Goal: Find specific page/section: Find specific page/section

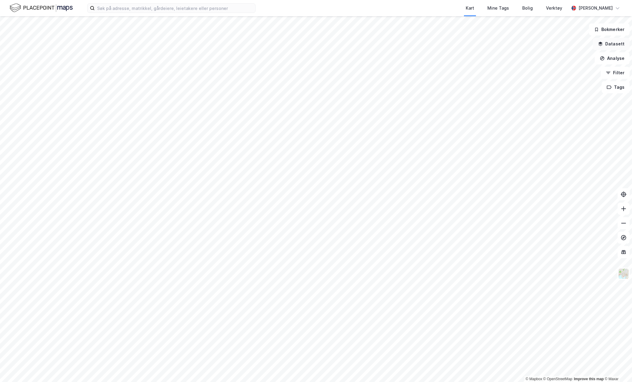
click at [609, 47] on button "Datasett" at bounding box center [611, 44] width 37 height 12
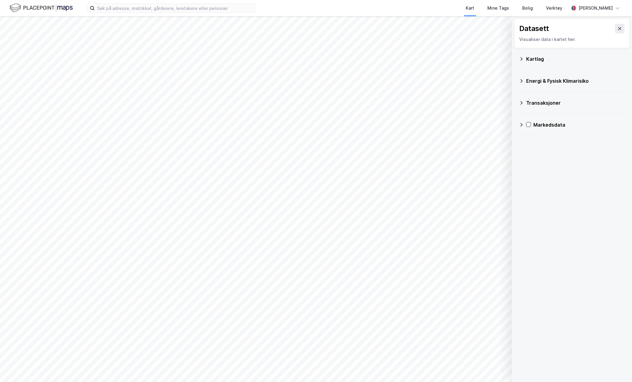
click at [523, 60] on icon at bounding box center [521, 59] width 5 height 5
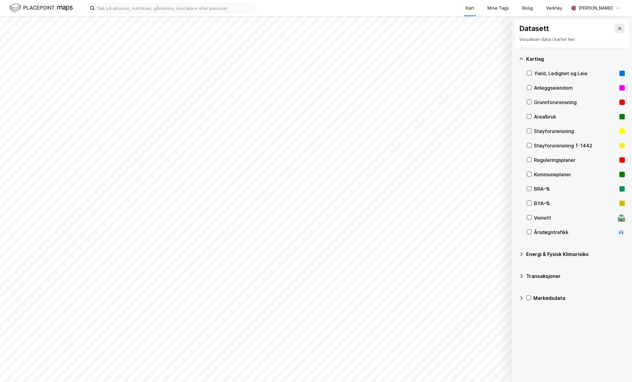
click at [523, 60] on icon at bounding box center [521, 59] width 5 height 5
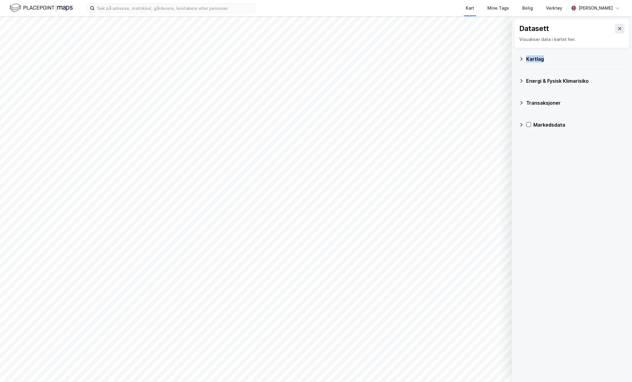
click at [523, 60] on icon at bounding box center [521, 59] width 5 height 5
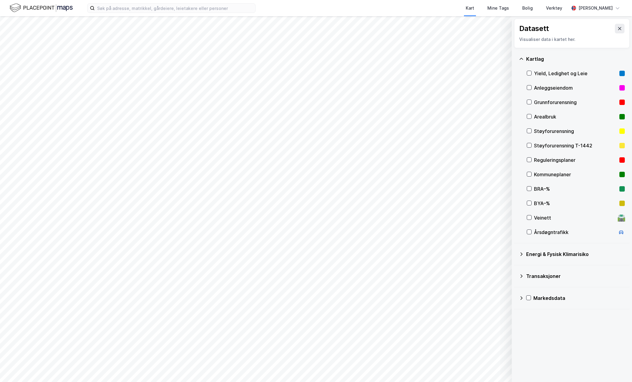
click at [523, 60] on icon at bounding box center [521, 59] width 5 height 5
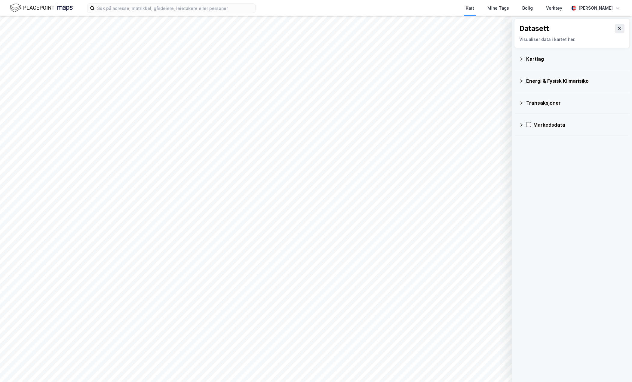
click at [520, 82] on icon at bounding box center [521, 81] width 5 height 5
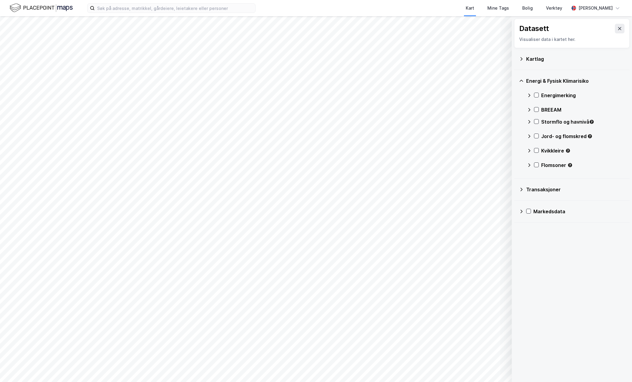
click at [521, 60] on icon at bounding box center [521, 59] width 5 height 5
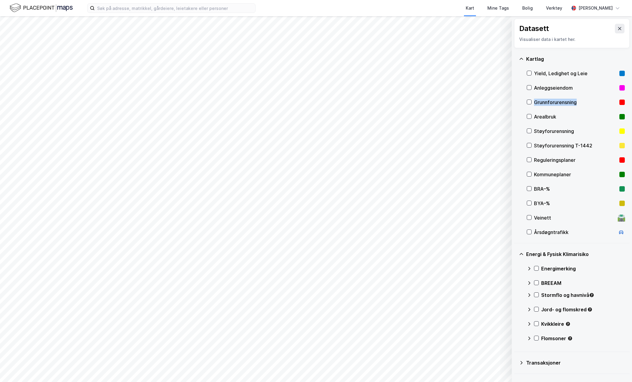
drag, startPoint x: 585, startPoint y: 103, endPoint x: 534, endPoint y: 105, distance: 50.3
click at [534, 105] on div "Grunnforurensning" at bounding box center [575, 102] width 83 height 7
copy div "Grunnforurensning"
drag, startPoint x: 548, startPoint y: 104, endPoint x: 562, endPoint y: 97, distance: 15.3
click at [562, 97] on div "Grunnforurensning" at bounding box center [576, 102] width 98 height 14
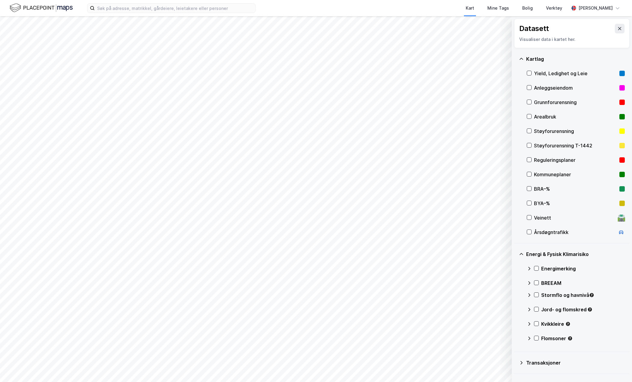
click at [556, 102] on div "Grunnforurensning" at bounding box center [575, 102] width 83 height 7
copy div "Grunnforurensning"
click at [522, 60] on icon at bounding box center [521, 59] width 5 height 5
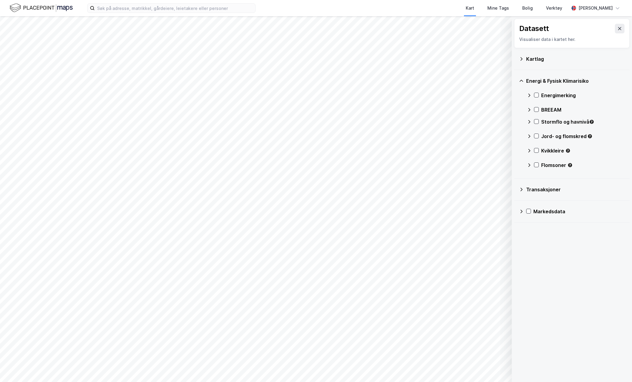
click at [523, 189] on icon at bounding box center [521, 189] width 5 height 5
click at [522, 255] on icon at bounding box center [522, 255] width 2 height 4
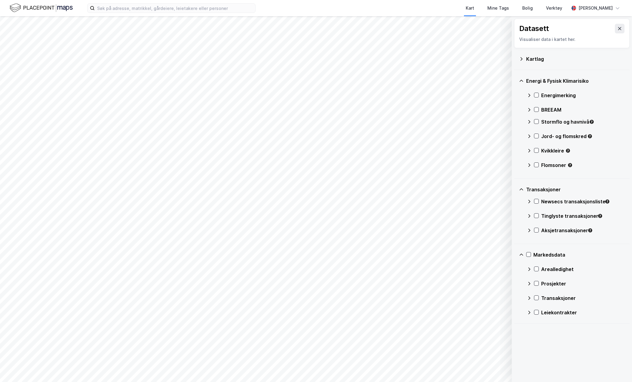
click at [527, 283] on icon at bounding box center [529, 283] width 5 height 5
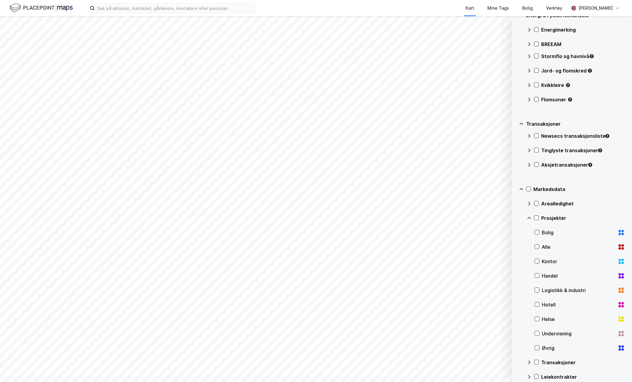
scroll to position [74, 0]
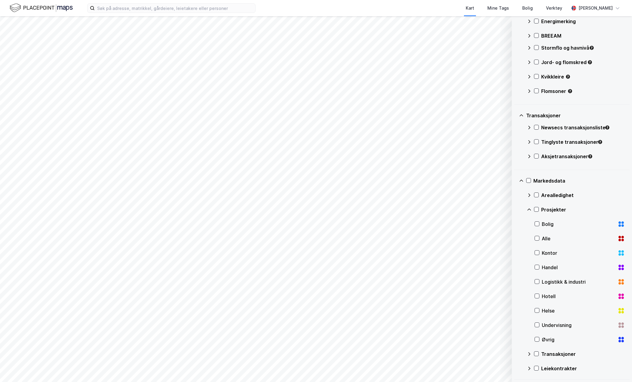
click at [529, 209] on icon at bounding box center [530, 209] width 4 height 2
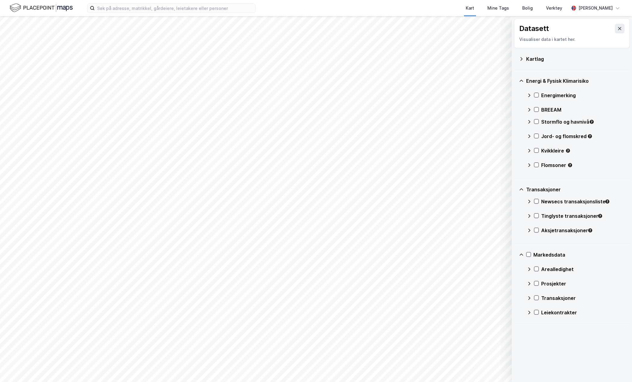
scroll to position [0, 0]
click at [529, 297] on icon at bounding box center [529, 298] width 2 height 4
click at [529, 297] on icon at bounding box center [529, 298] width 5 height 5
click at [529, 271] on icon at bounding box center [529, 269] width 5 height 5
click at [529, 269] on icon at bounding box center [529, 269] width 5 height 5
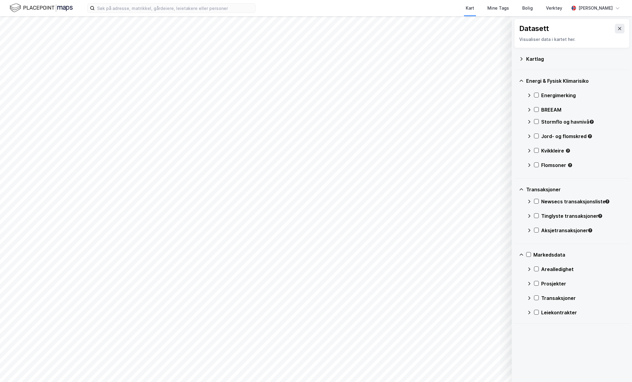
click at [529, 297] on icon at bounding box center [529, 298] width 5 height 5
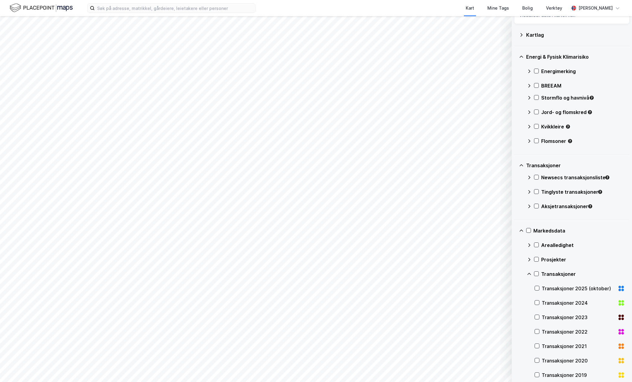
scroll to position [103, 0]
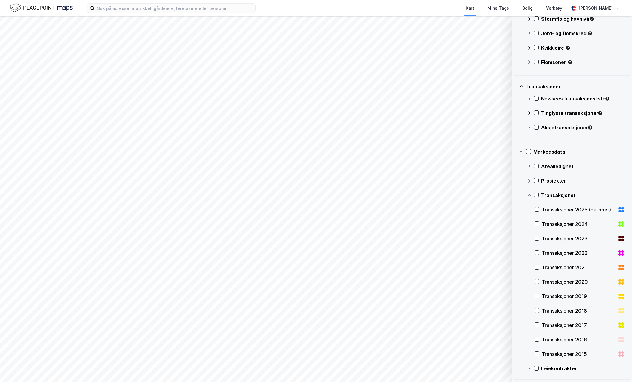
click at [531, 196] on icon at bounding box center [530, 195] width 4 height 2
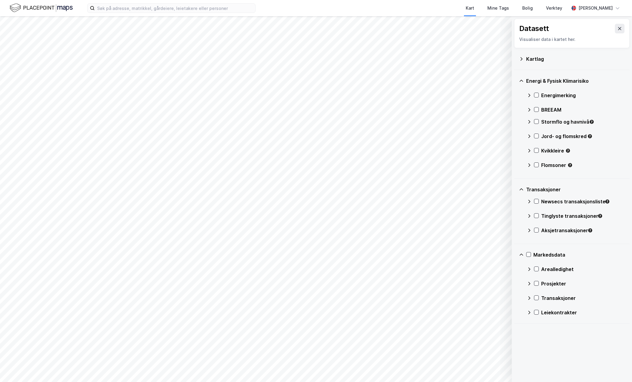
scroll to position [0, 0]
click at [529, 231] on icon at bounding box center [529, 231] width 2 height 4
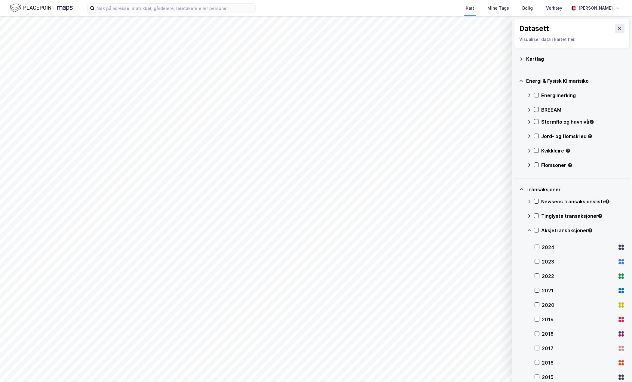
click at [529, 231] on icon at bounding box center [529, 230] width 5 height 5
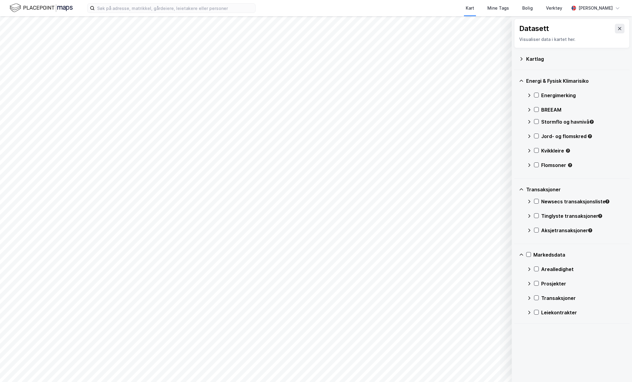
click at [530, 214] on icon at bounding box center [529, 216] width 5 height 5
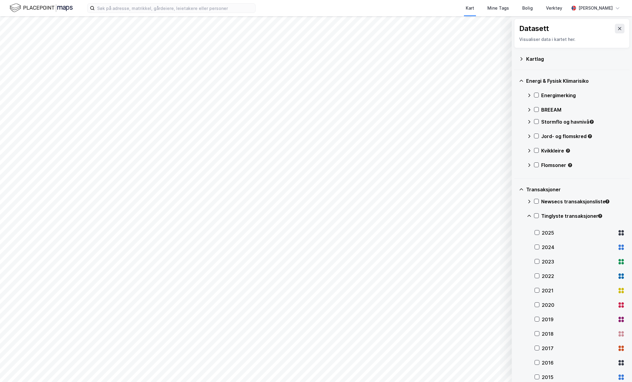
click at [530, 214] on icon at bounding box center [529, 216] width 5 height 5
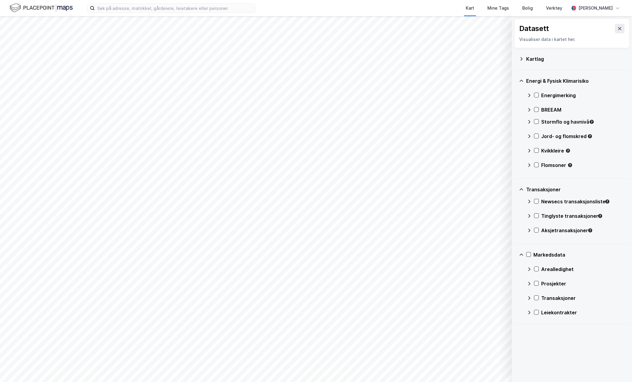
click at [530, 230] on icon at bounding box center [529, 231] width 2 height 4
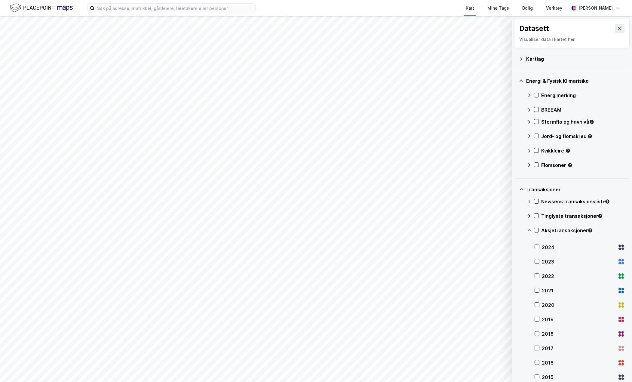
click at [528, 216] on icon at bounding box center [529, 216] width 5 height 5
click at [527, 218] on div "Tinglyste transaksjoner" at bounding box center [576, 218] width 98 height 14
click at [529, 229] on icon at bounding box center [529, 230] width 5 height 5
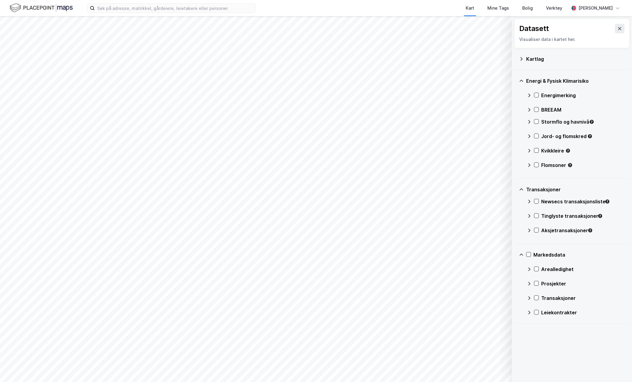
click at [529, 229] on icon at bounding box center [529, 230] width 5 height 5
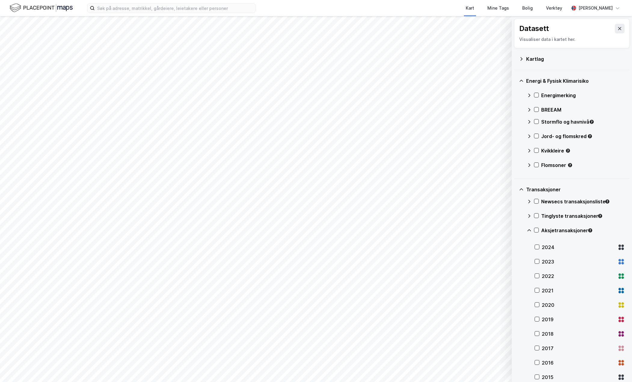
click at [530, 214] on icon at bounding box center [529, 216] width 5 height 5
click at [531, 201] on icon at bounding box center [529, 201] width 5 height 5
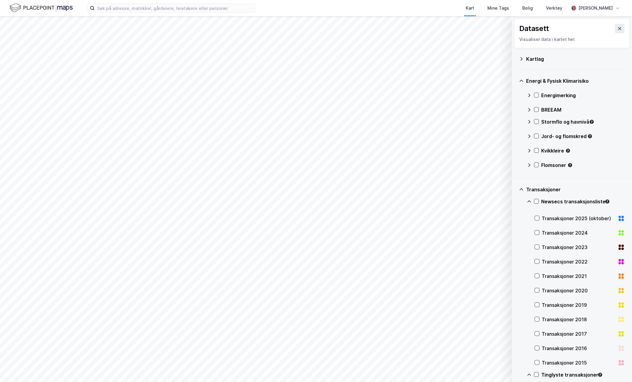
click at [531, 201] on icon at bounding box center [529, 201] width 5 height 5
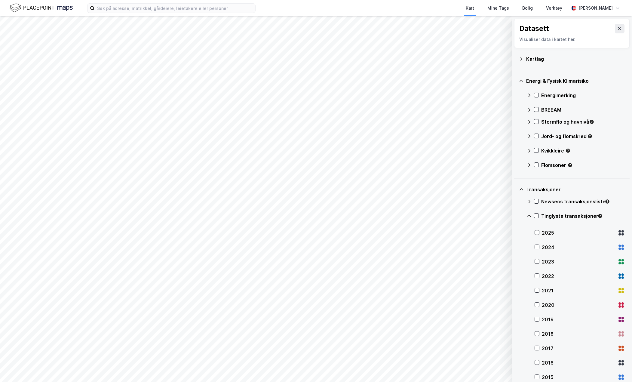
click at [530, 214] on icon at bounding box center [529, 216] width 5 height 5
click at [530, 229] on icon at bounding box center [529, 230] width 5 height 5
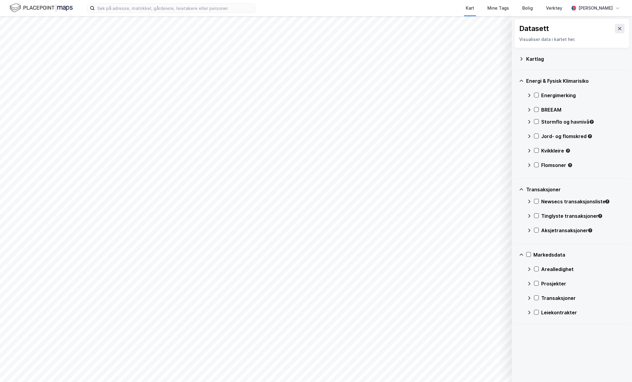
click at [523, 57] on icon at bounding box center [521, 59] width 5 height 5
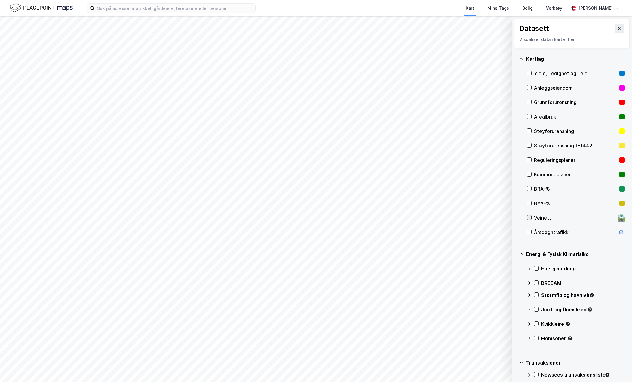
click at [530, 218] on icon at bounding box center [529, 217] width 4 height 4
click at [521, 60] on icon at bounding box center [521, 59] width 5 height 5
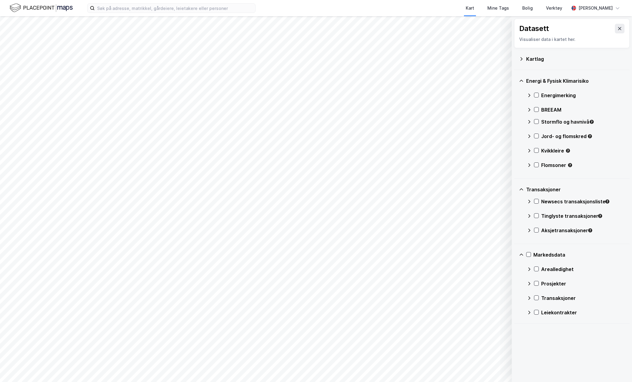
click at [520, 190] on icon at bounding box center [521, 189] width 5 height 5
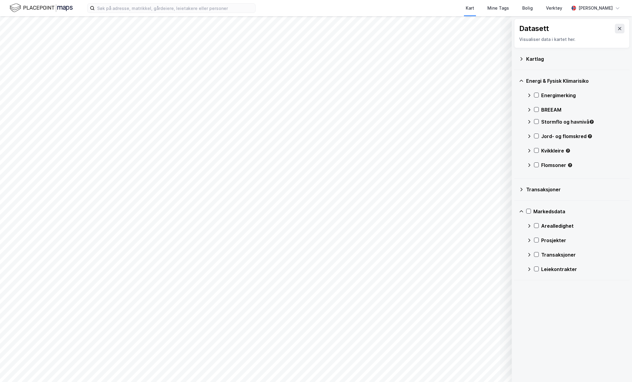
click at [523, 209] on icon at bounding box center [521, 211] width 5 height 5
